Goal: Complete application form

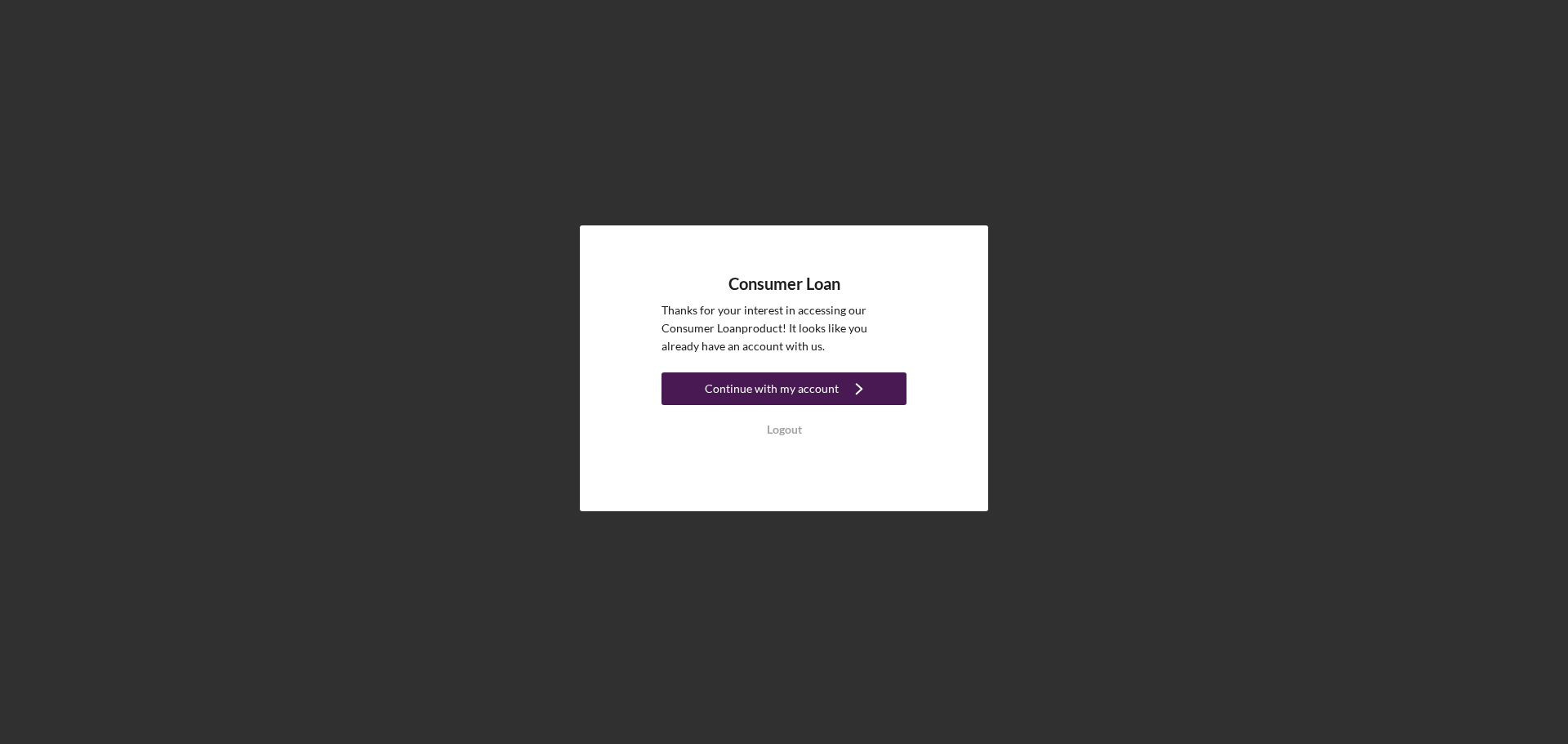
click at [811, 391] on div "Continue with my account" at bounding box center [772, 388] width 134 height 32
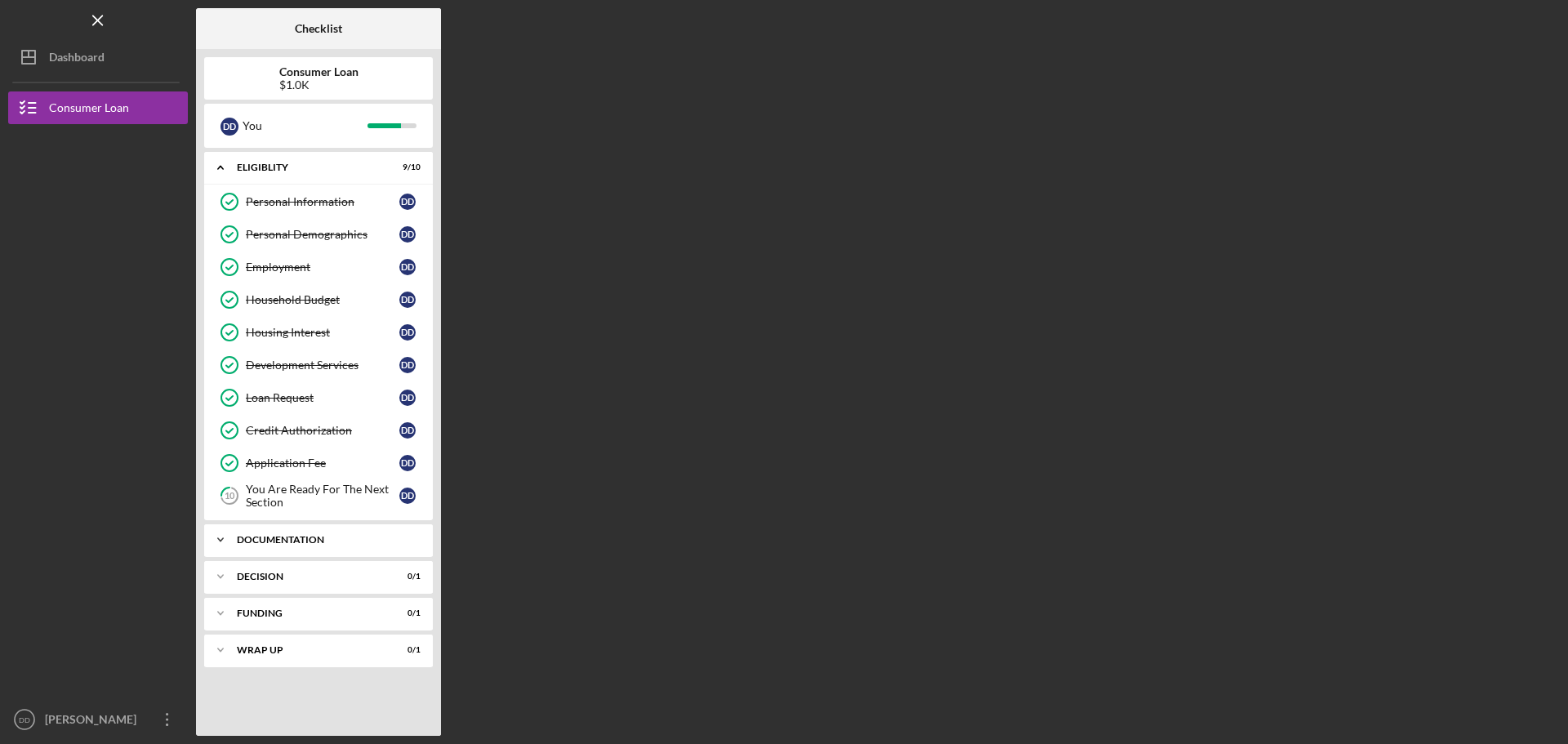
click at [416, 537] on div "Documentation" at bounding box center [328, 540] width 184 height 10
